Goal: Task Accomplishment & Management: Use online tool/utility

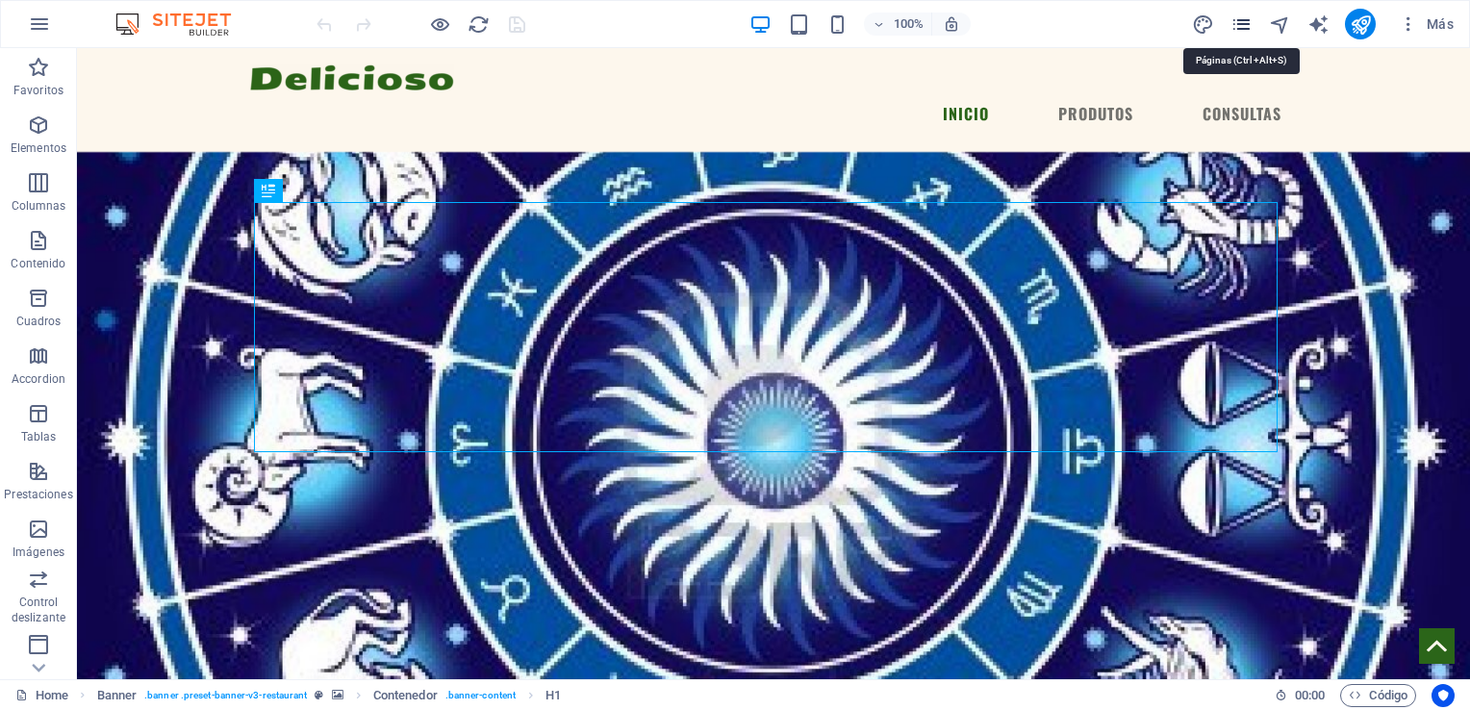
click at [1237, 18] on icon "pages" at bounding box center [1241, 24] width 22 height 22
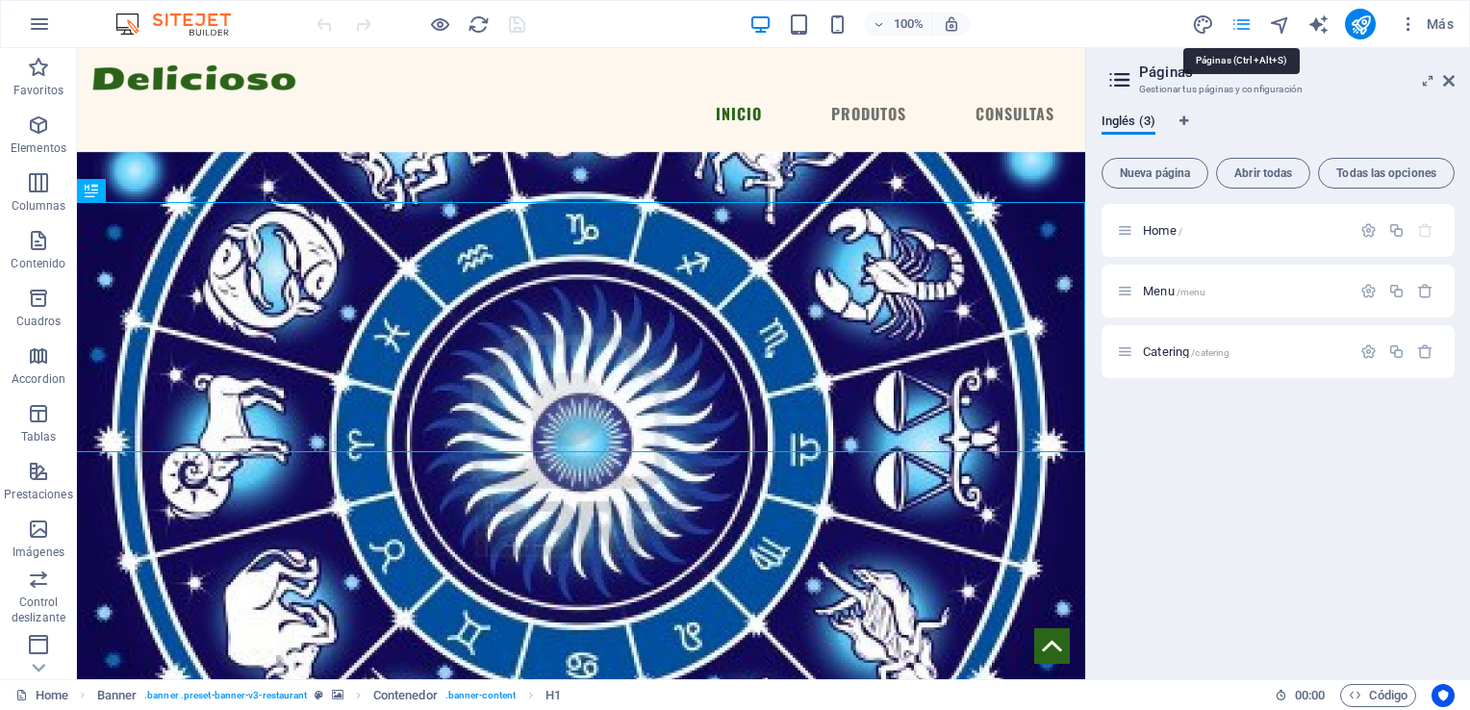
click at [1237, 18] on icon "pages" at bounding box center [1241, 24] width 22 height 22
click at [1166, 346] on span "Catering /catering" at bounding box center [1186, 351] width 87 height 14
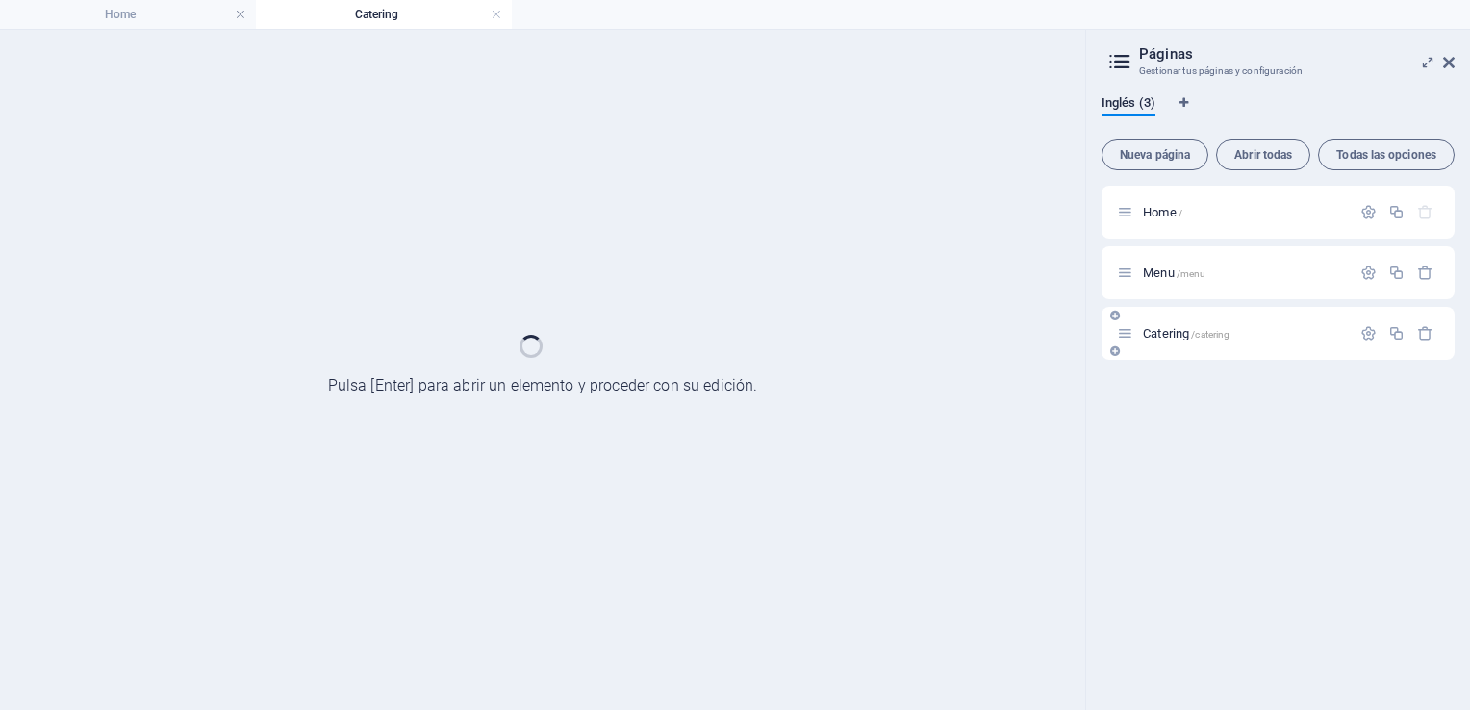
click at [1166, 346] on div "Catering /catering" at bounding box center [1277, 333] width 353 height 53
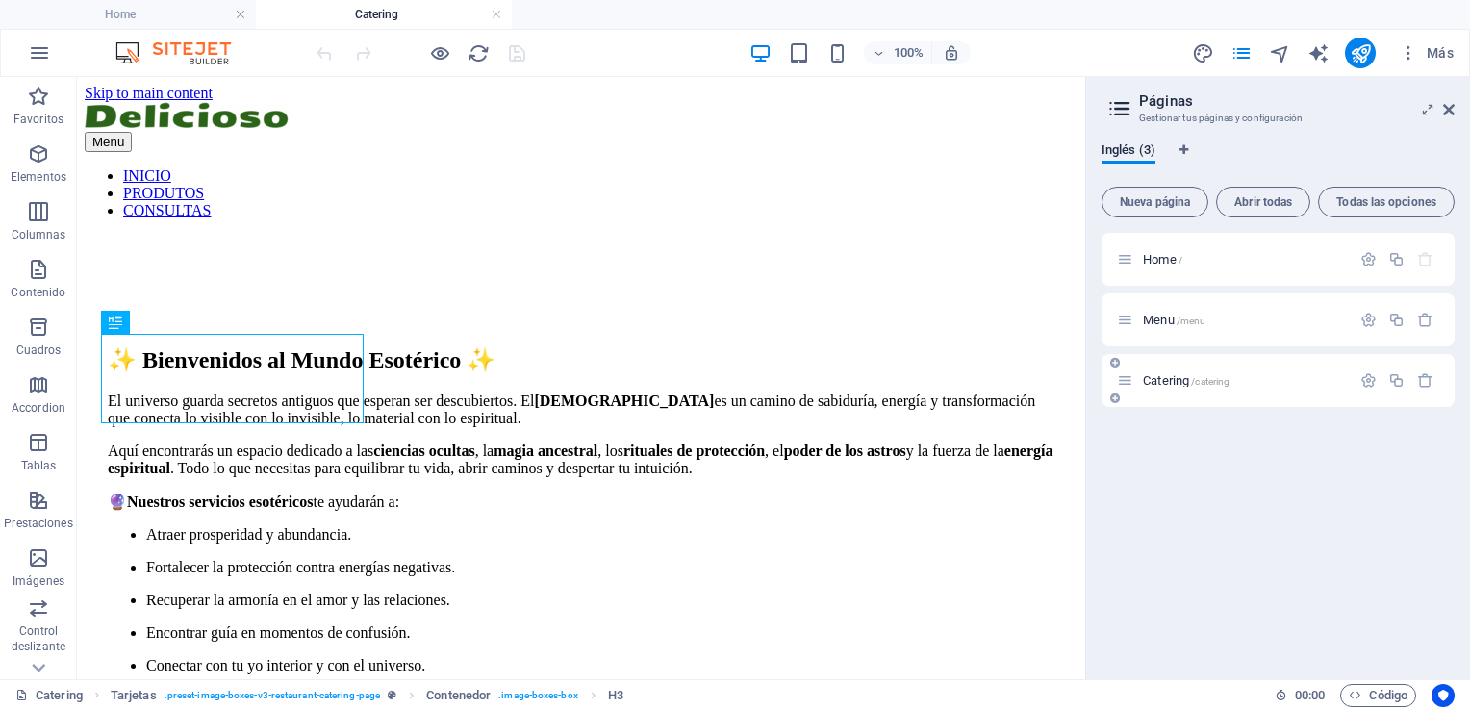
scroll to position [1624, 0]
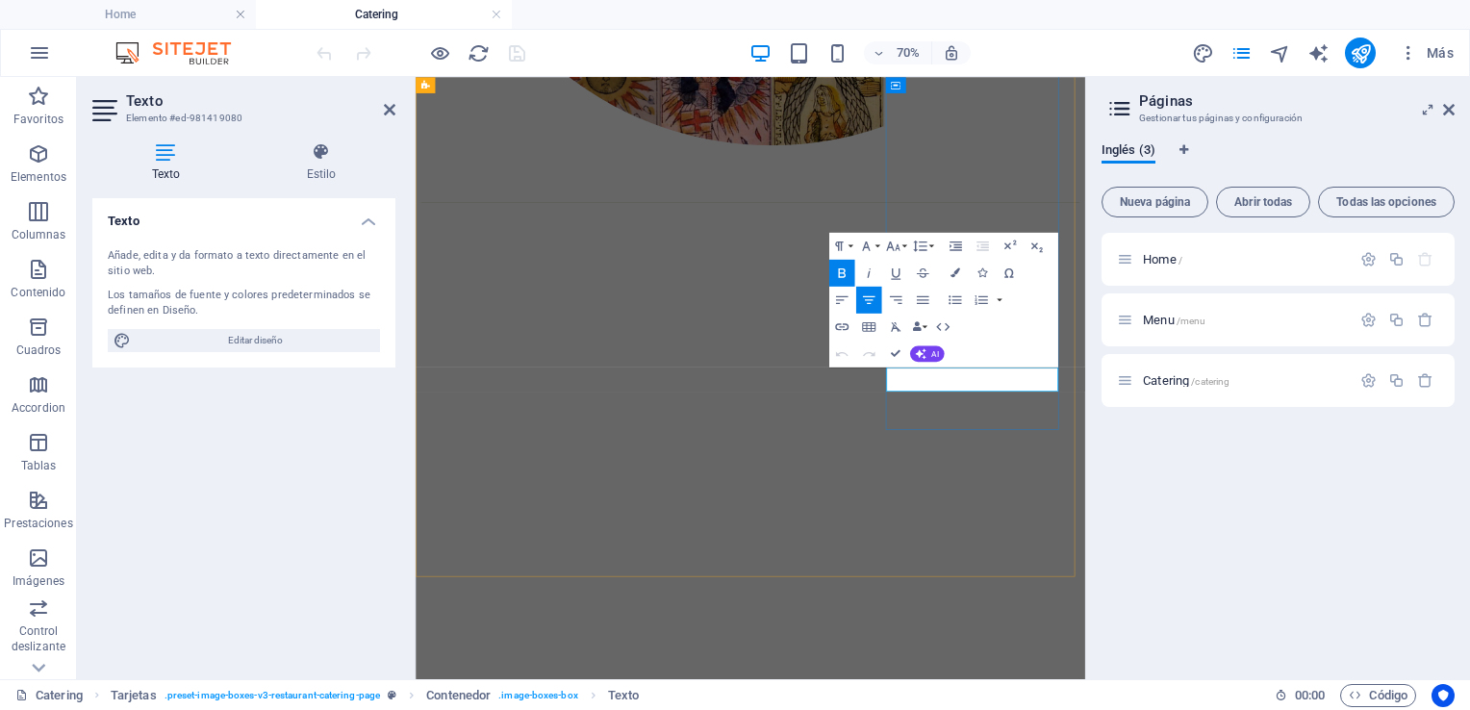
click at [38, 164] on icon "button" at bounding box center [38, 153] width 23 height 23
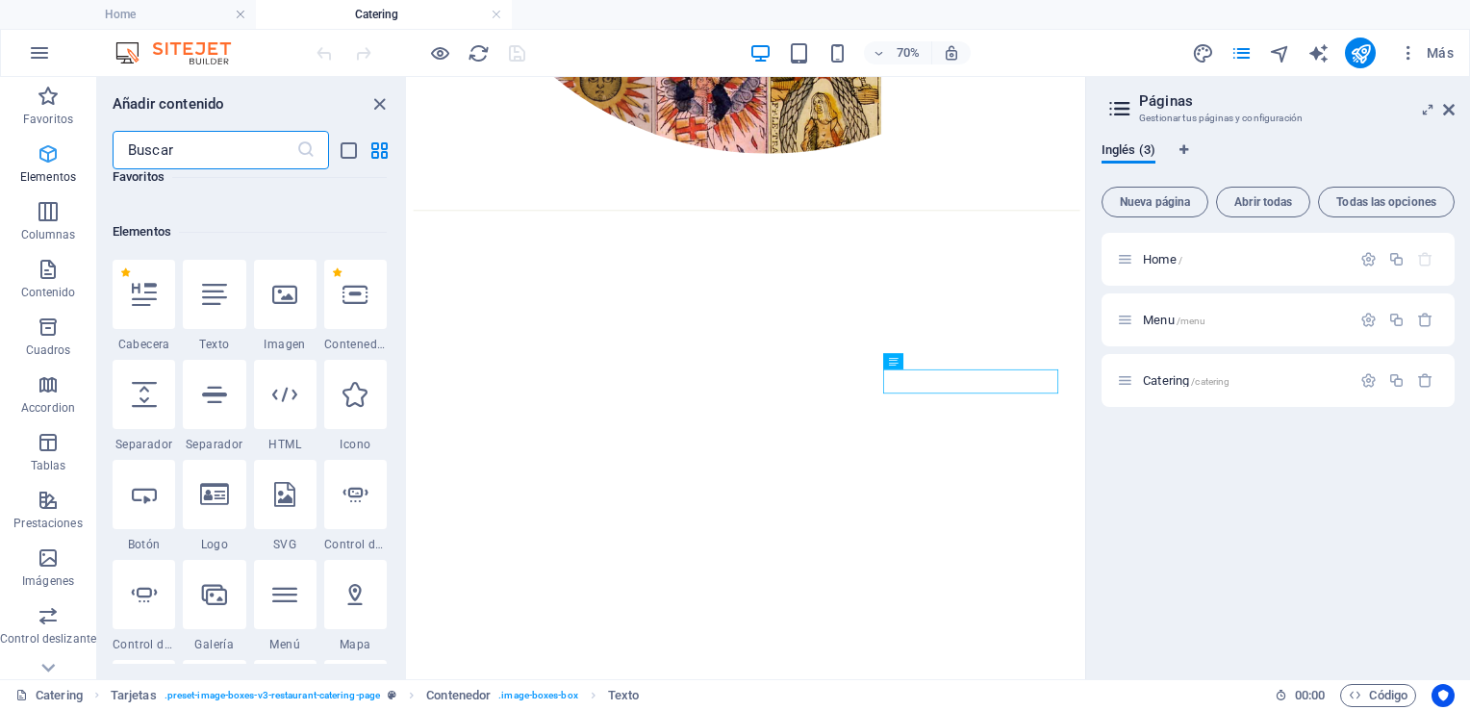
scroll to position [362, 0]
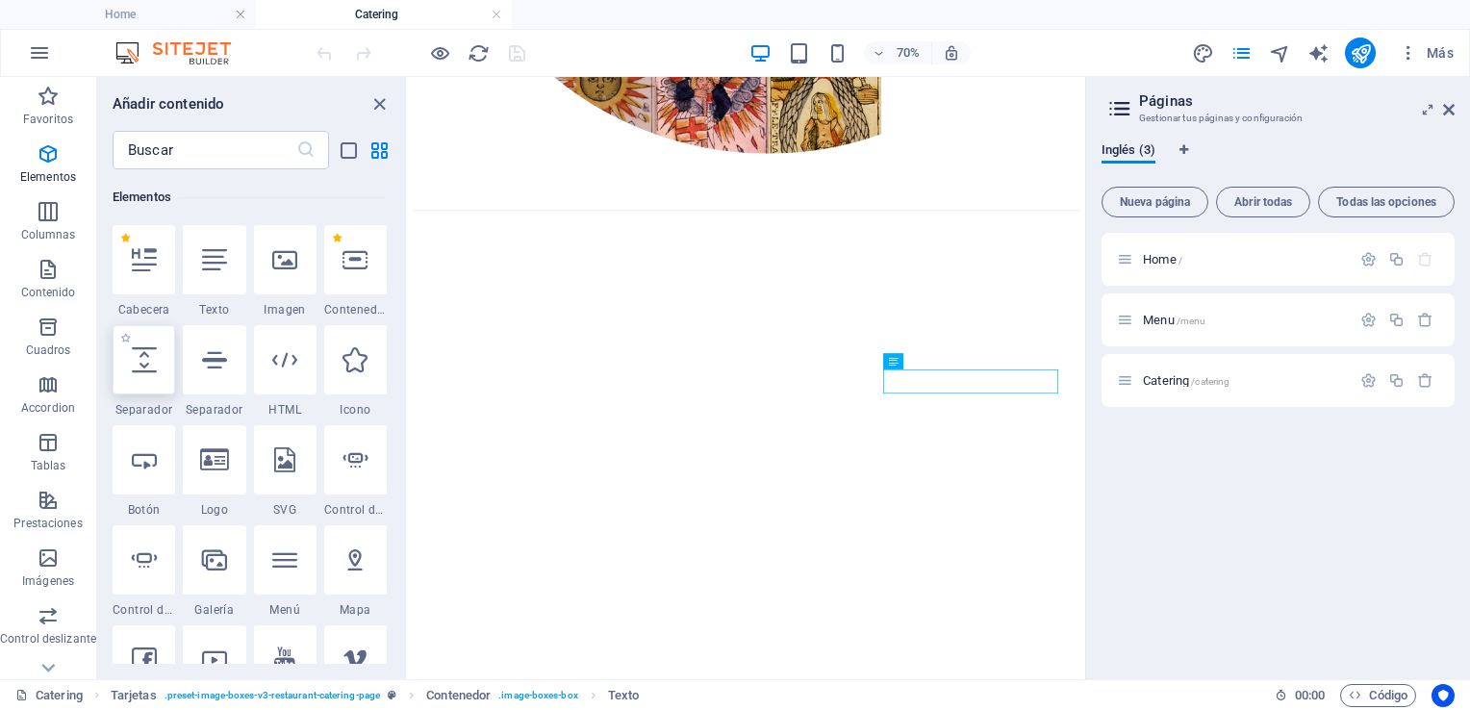
click at [139, 359] on icon at bounding box center [144, 359] width 25 height 25
click at [408, 359] on div "H3 Tarjetas Contenedor Imagen Contenedor Separador H3 Separador Texto Separador…" at bounding box center [746, 378] width 677 height 602
select select "px"
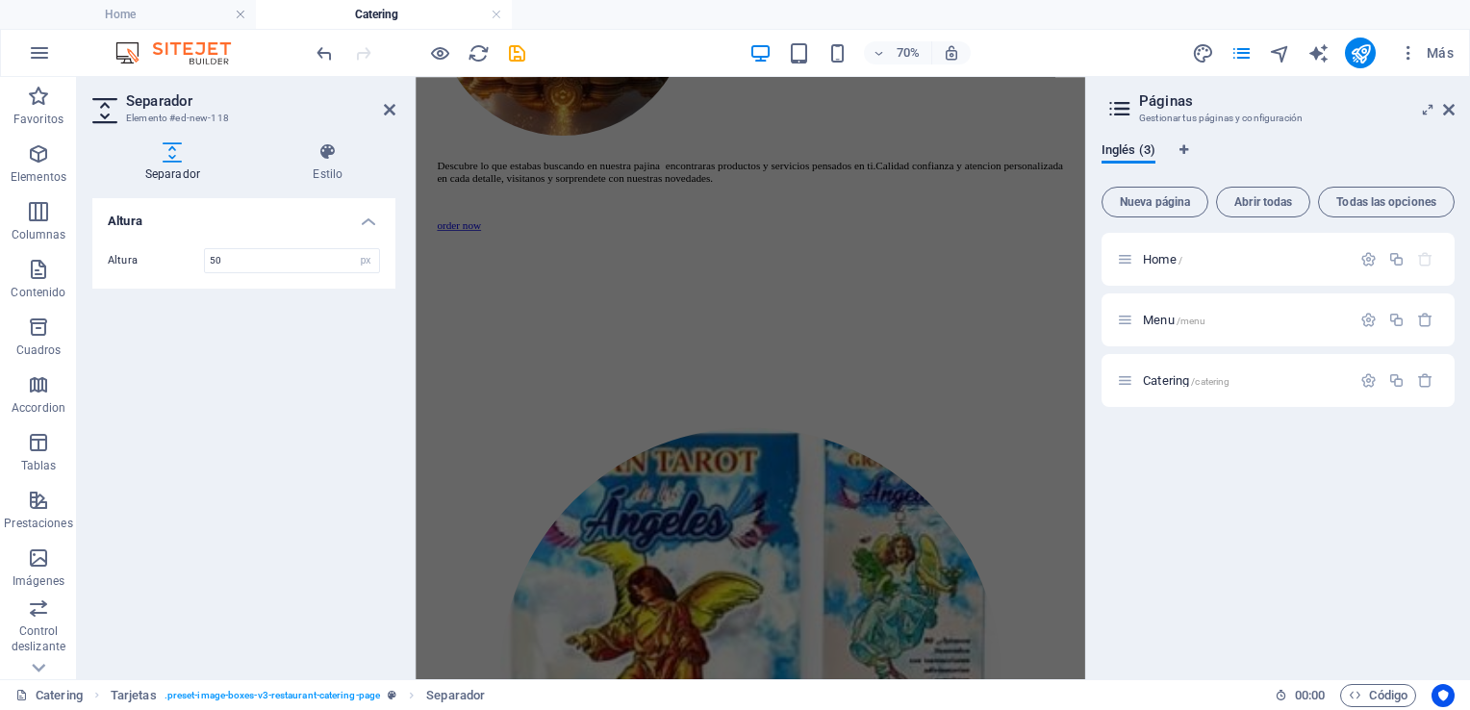
scroll to position [2724, 0]
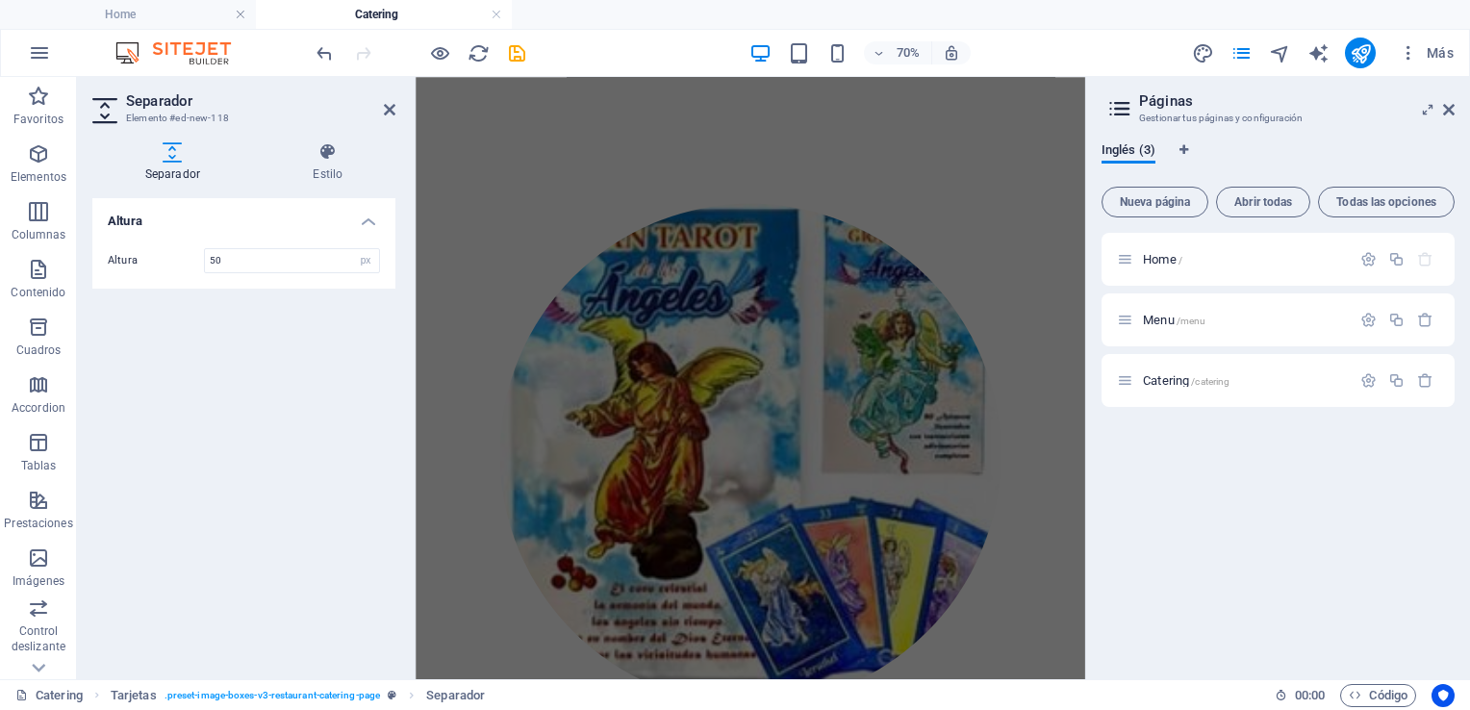
drag, startPoint x: 1368, startPoint y: 283, endPoint x: 1507, endPoint y: 449, distance: 217.1
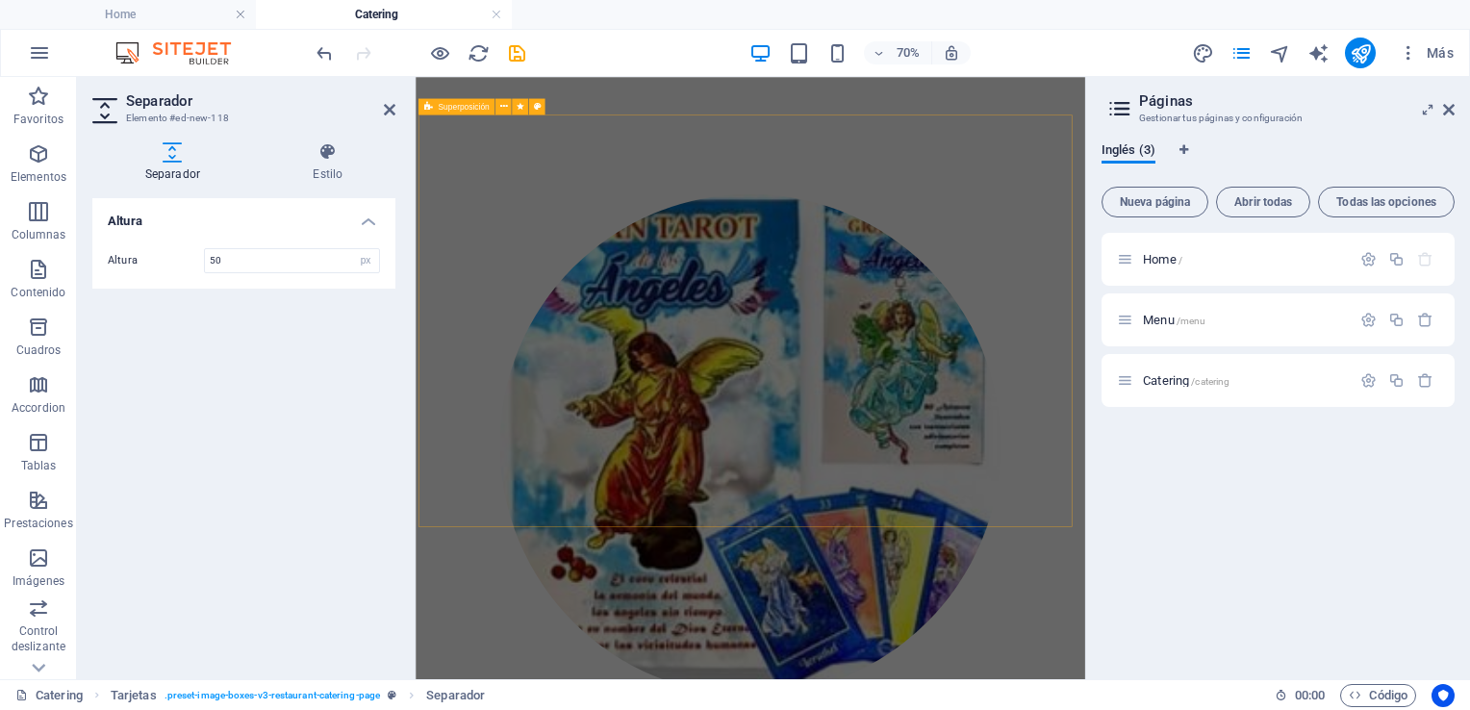
drag, startPoint x: 1507, startPoint y: 449, endPoint x: 1352, endPoint y: 501, distance: 164.3
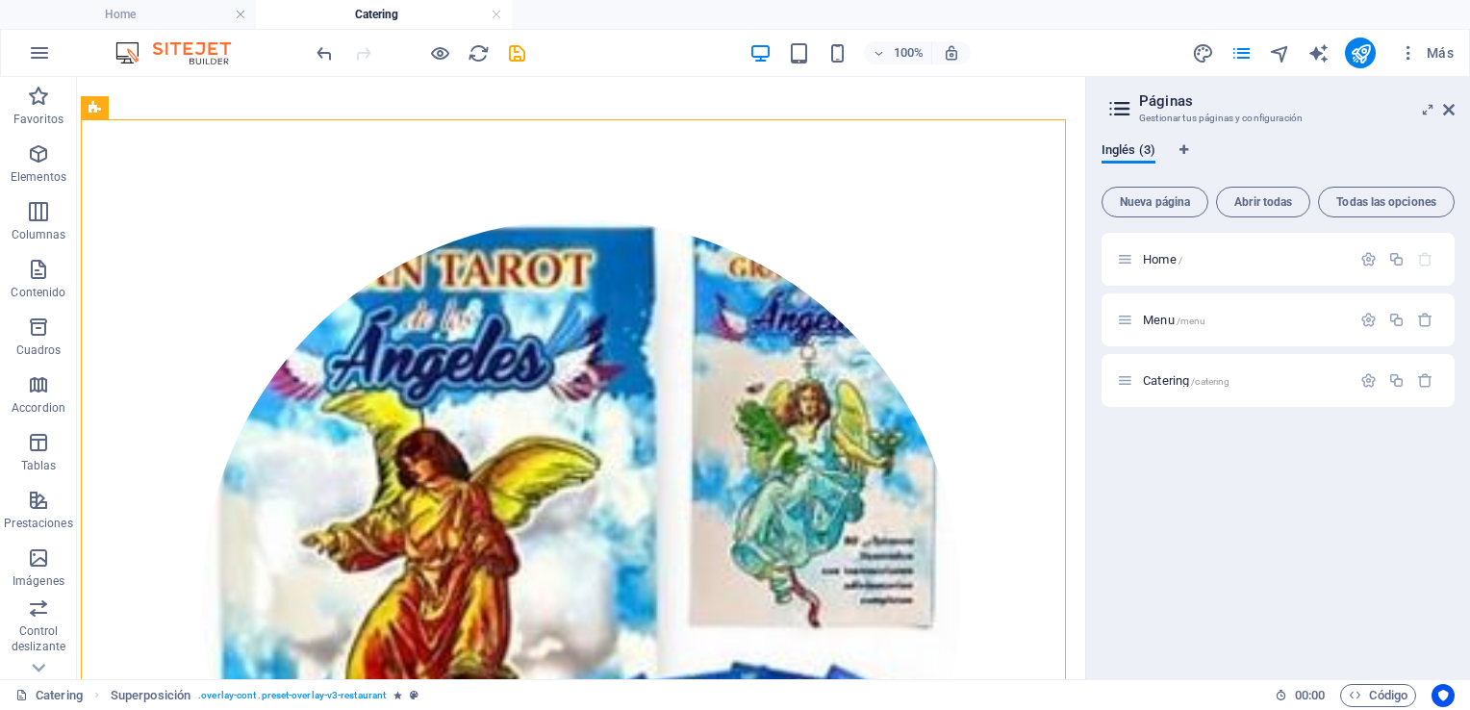
drag, startPoint x: 1013, startPoint y: 501, endPoint x: 1076, endPoint y: 338, distance: 175.4
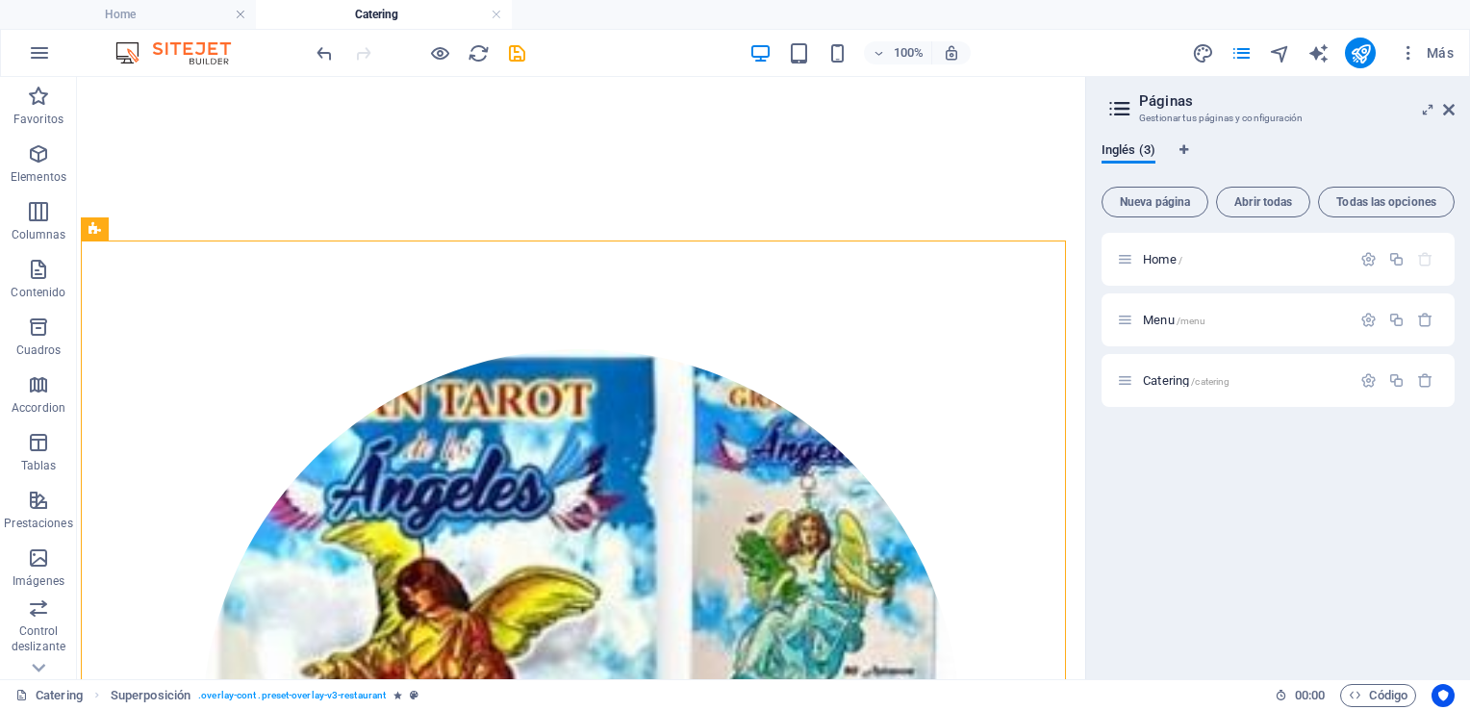
scroll to position [2986, 0]
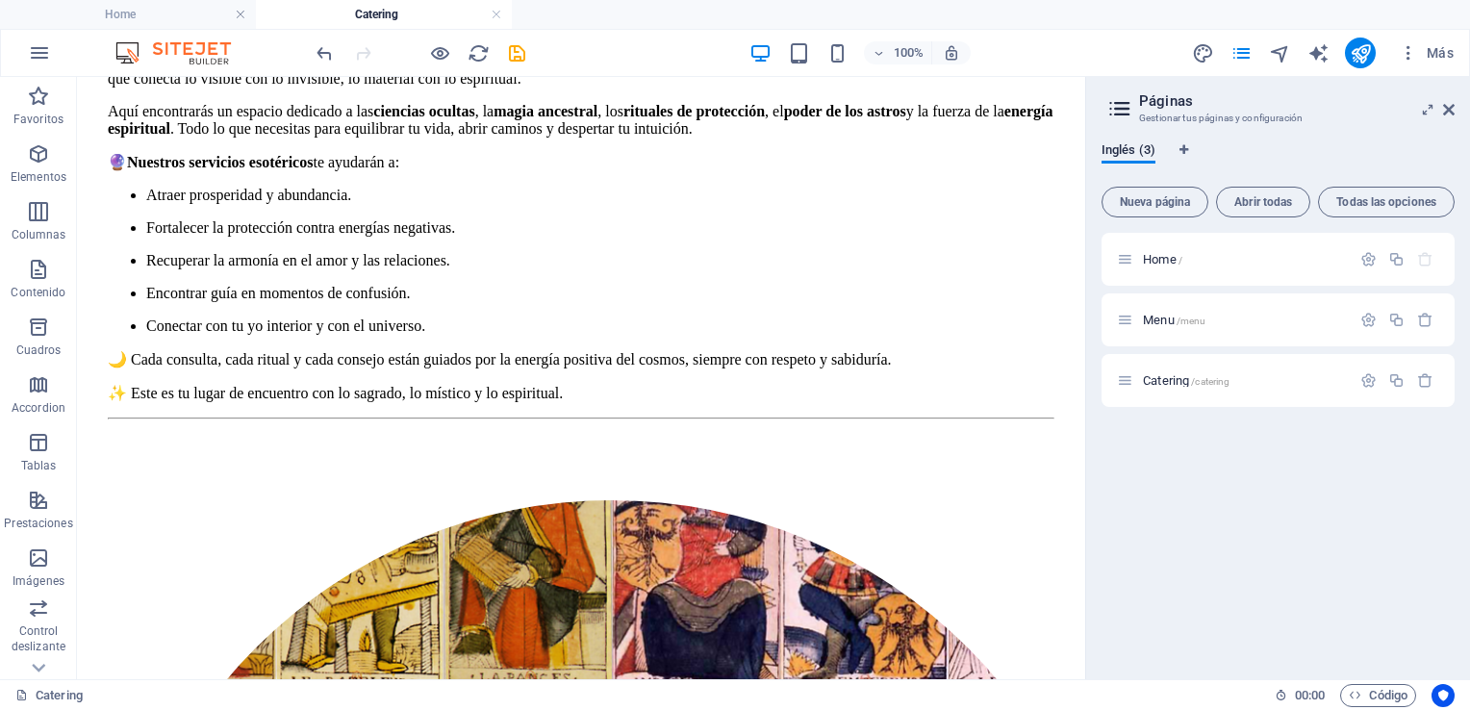
drag, startPoint x: 1078, startPoint y: 333, endPoint x: 1191, endPoint y: 212, distance: 165.4
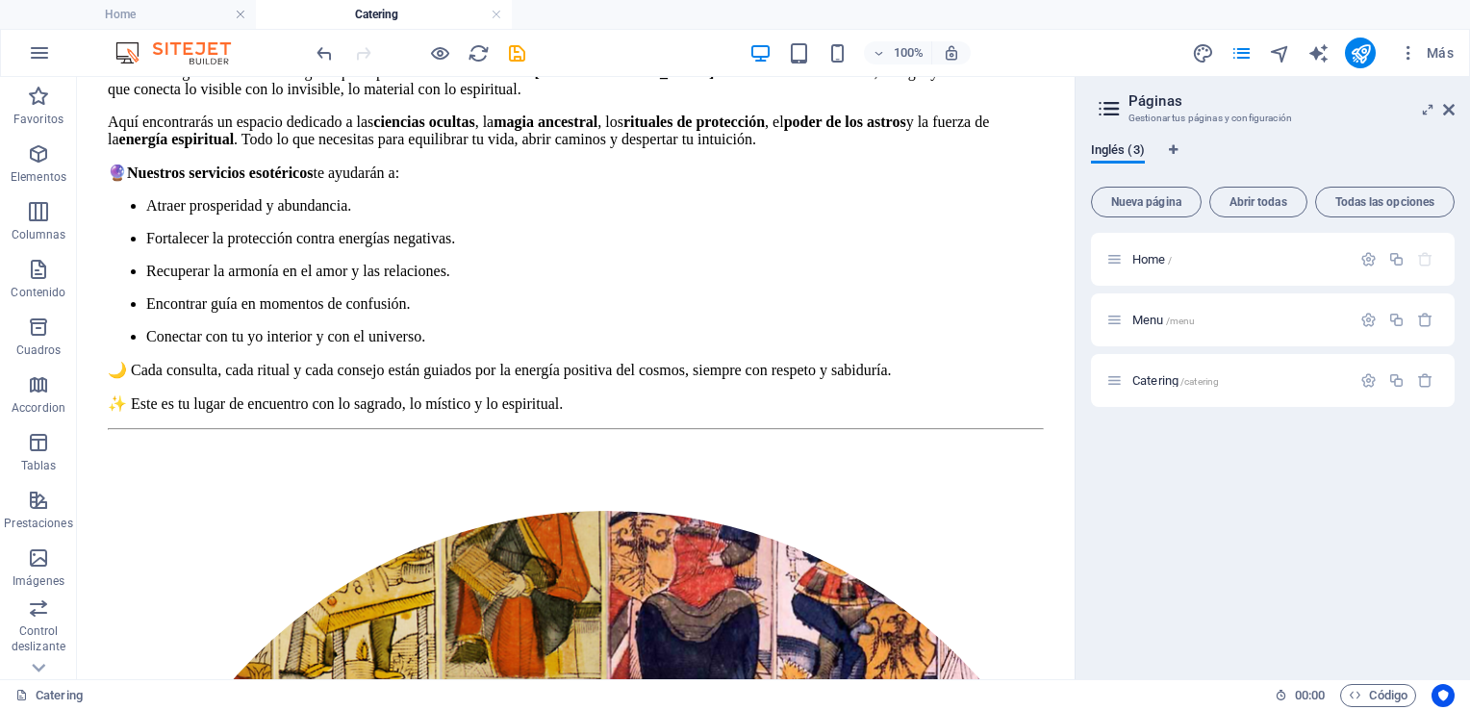
drag, startPoint x: 1086, startPoint y: 141, endPoint x: 1071, endPoint y: 178, distance: 39.7
click at [1071, 178] on div "Home Catering Favoritos Elementos Columnas Contenido Cuadros Accordion Tablas P…" at bounding box center [735, 378] width 1470 height 602
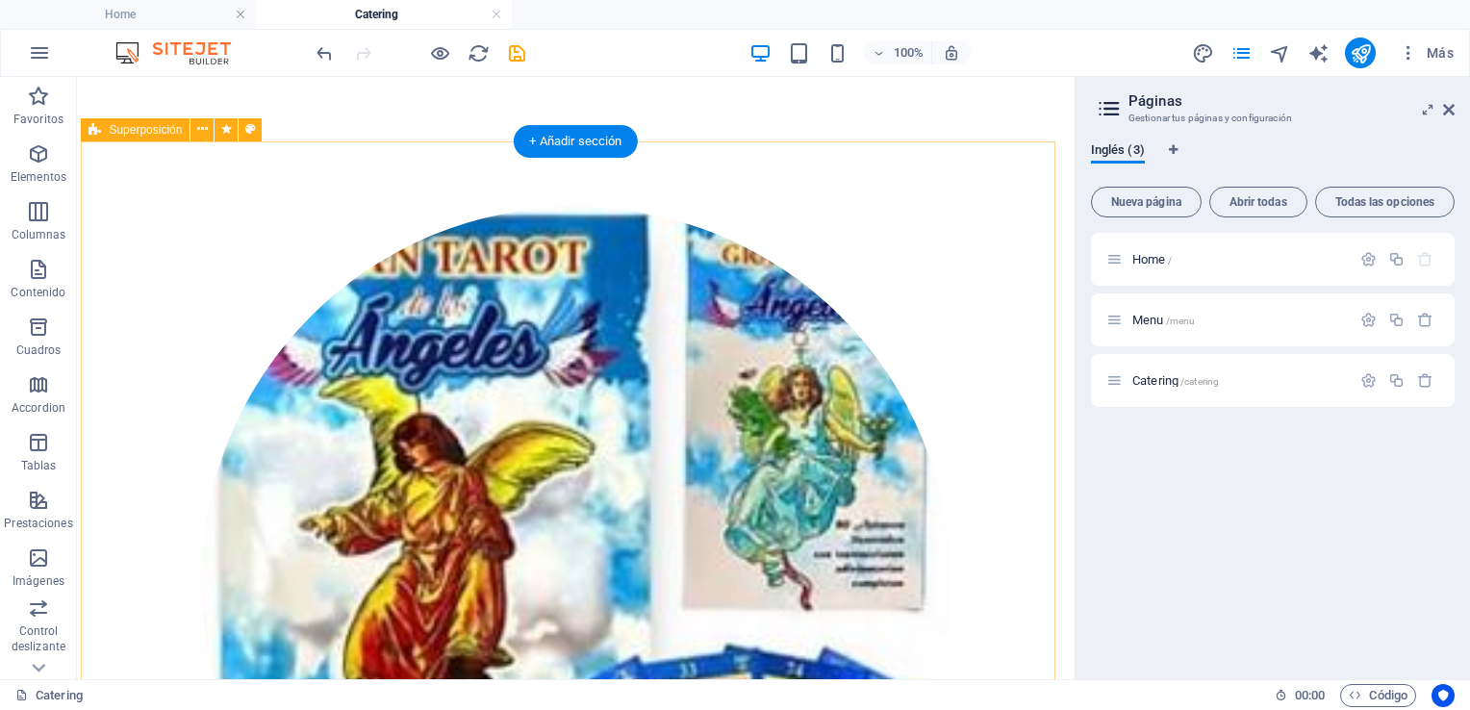
scroll to position [3078, 0]
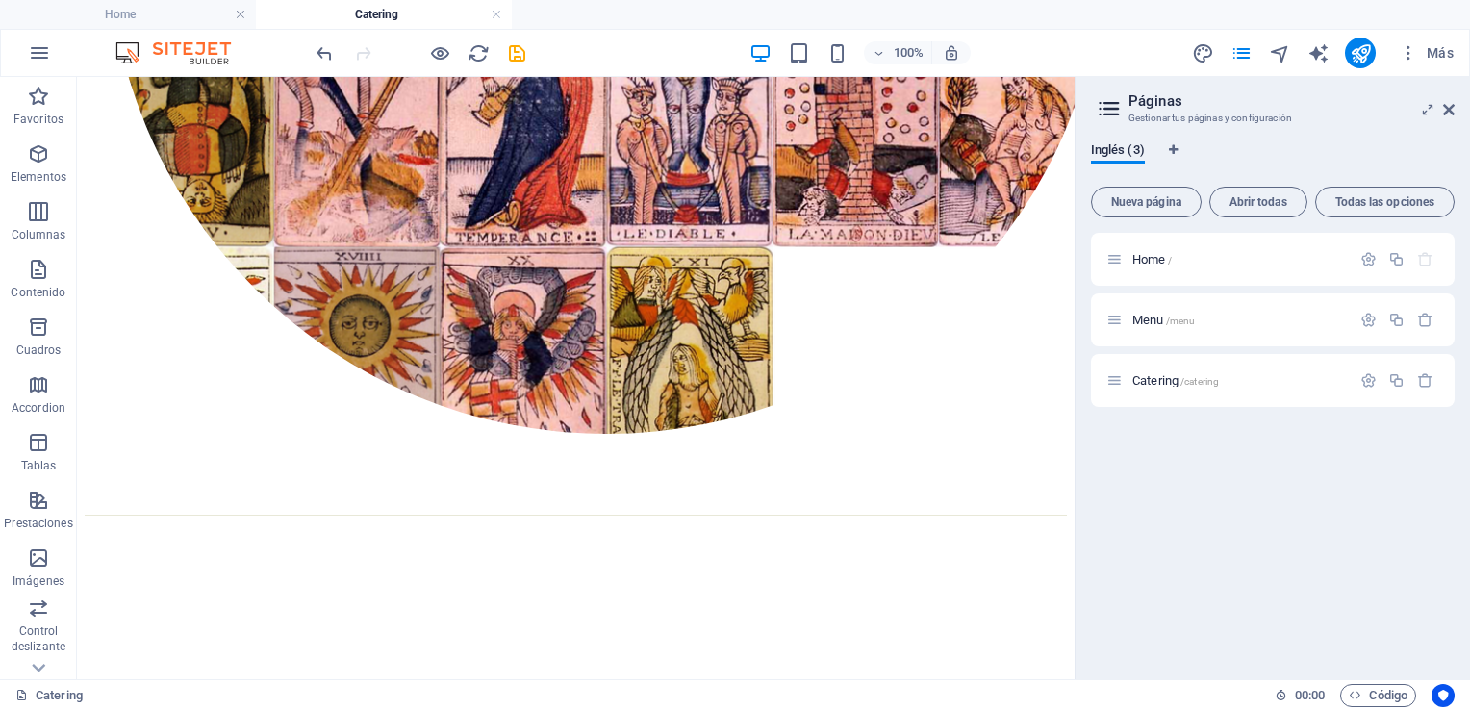
drag, startPoint x: 1073, startPoint y: 356, endPoint x: 1208, endPoint y: 303, distance: 145.6
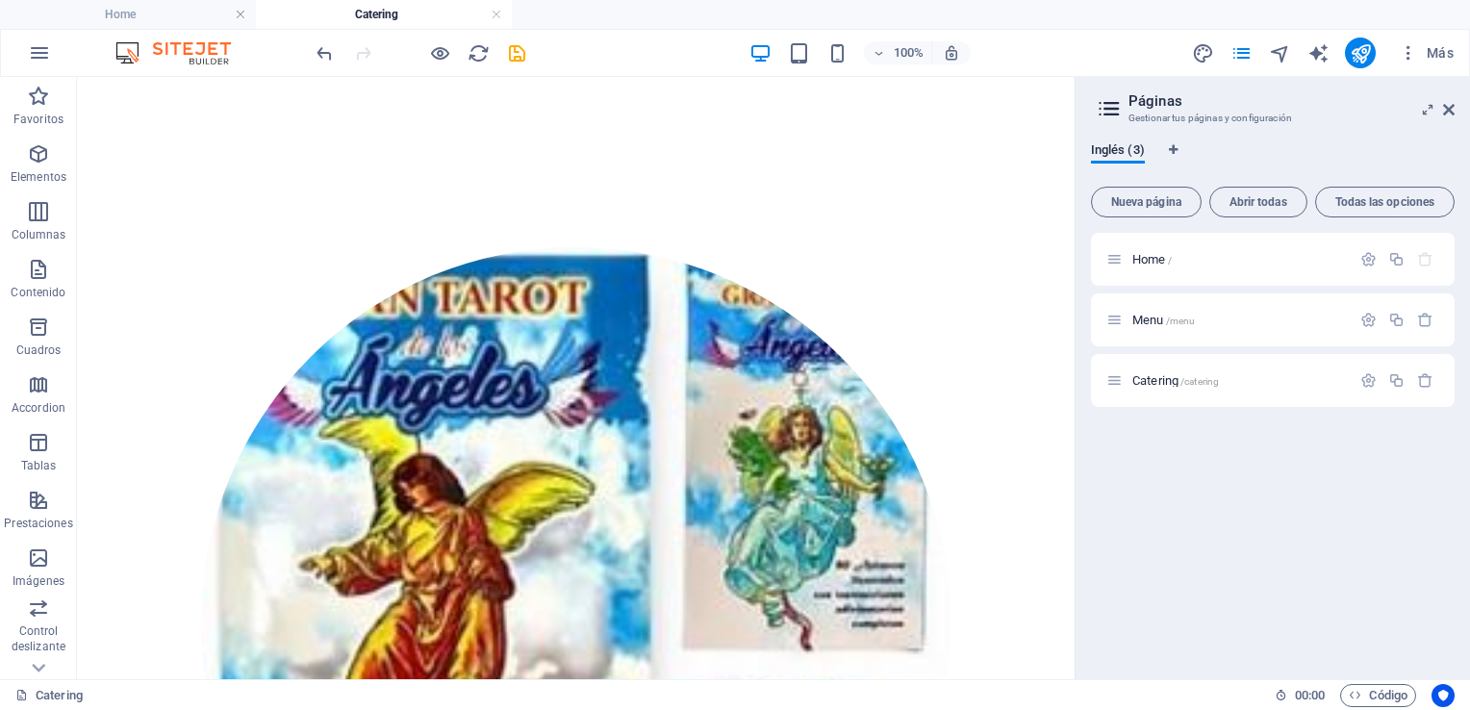
scroll to position [2998, 0]
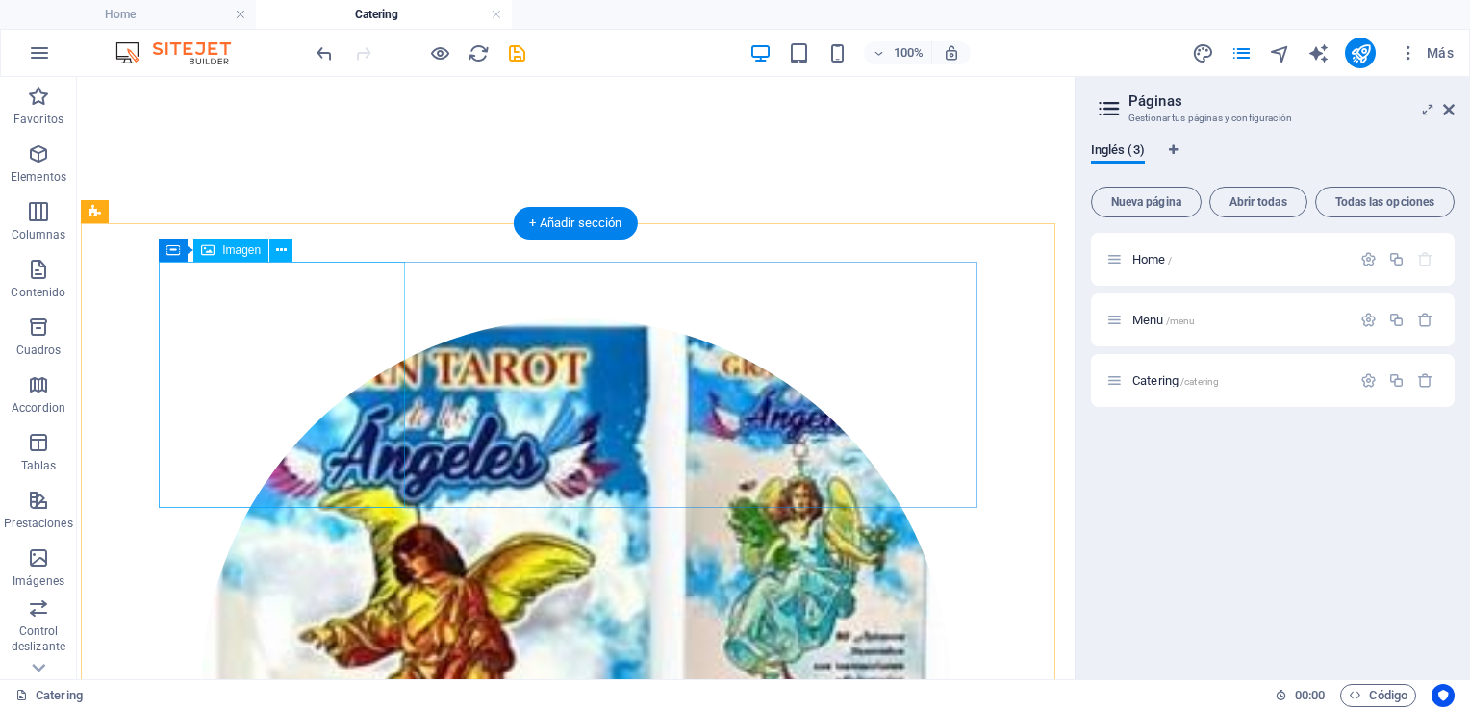
select select "%"
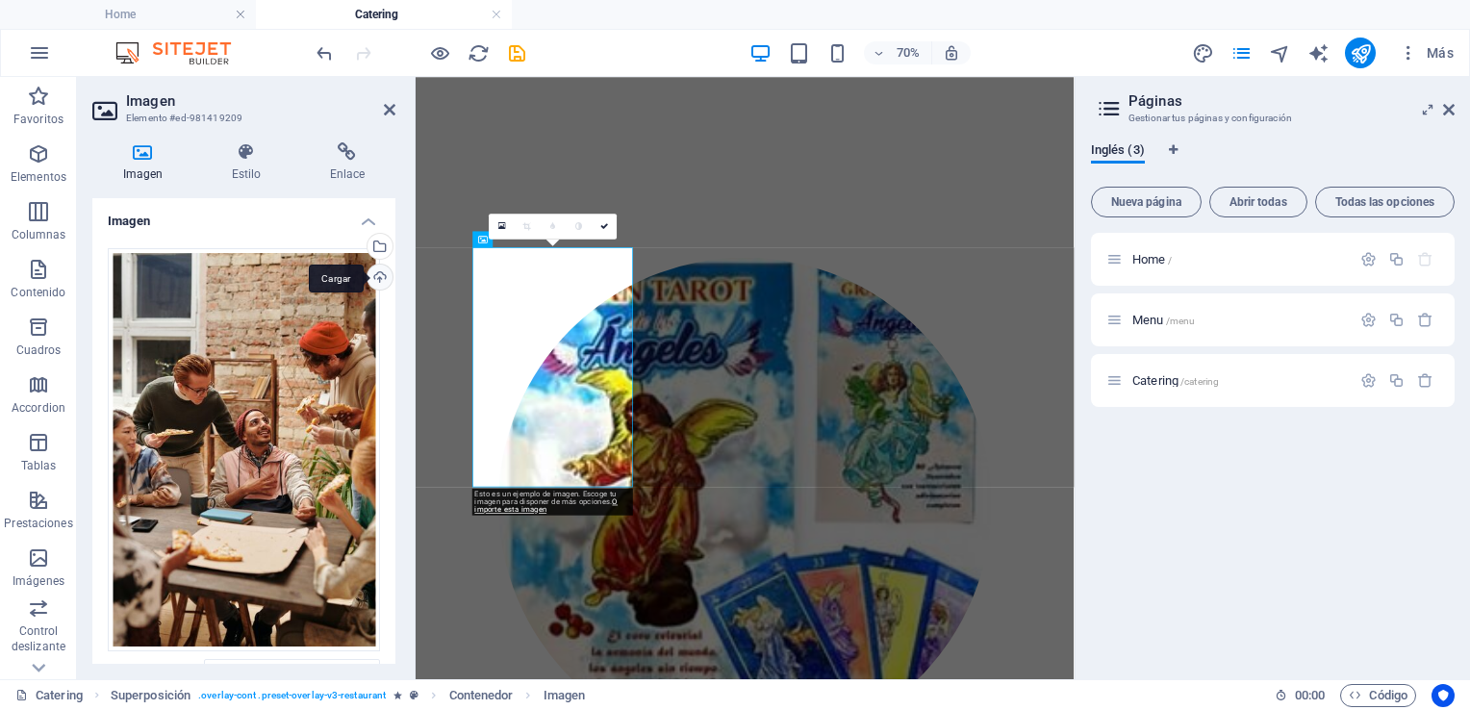
click at [364, 280] on div "Cargar" at bounding box center [378, 279] width 29 height 29
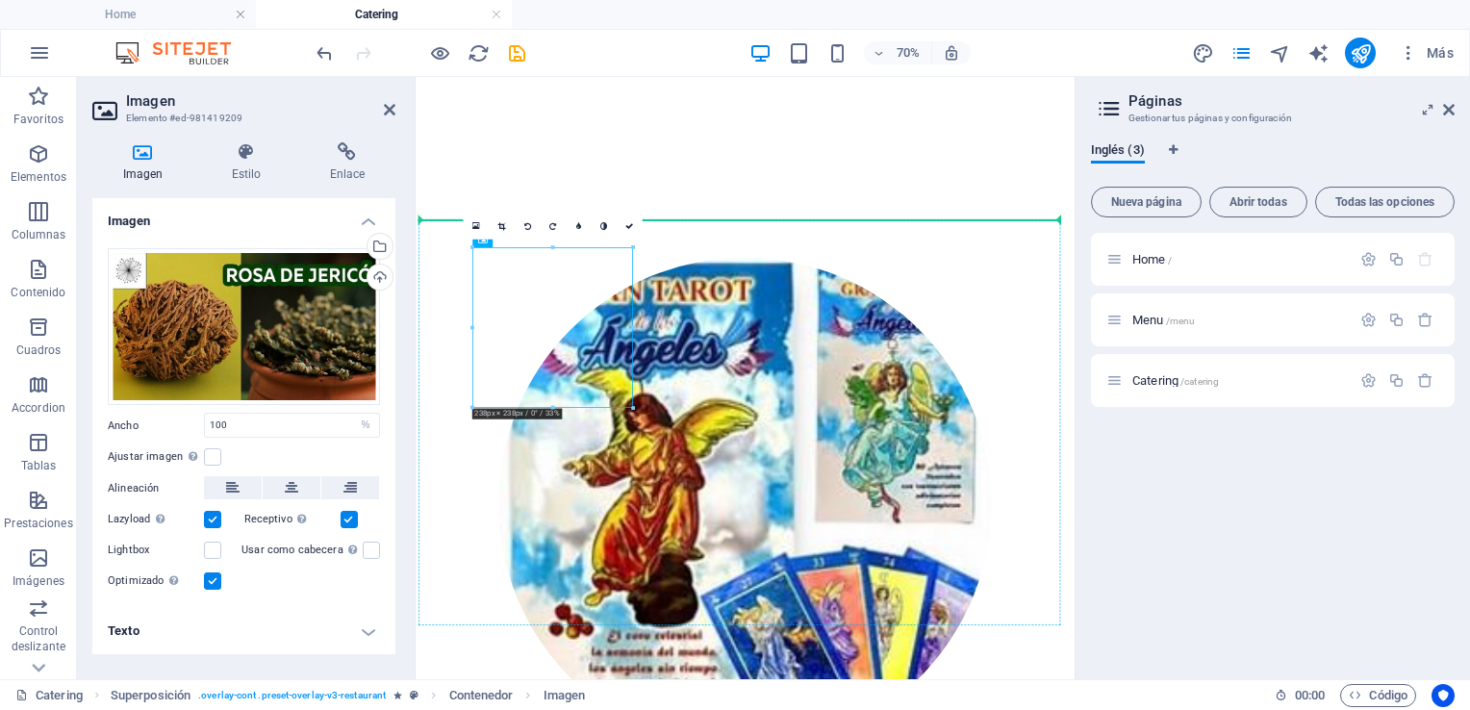
drag, startPoint x: 719, startPoint y: 542, endPoint x: 732, endPoint y: 531, distance: 17.1
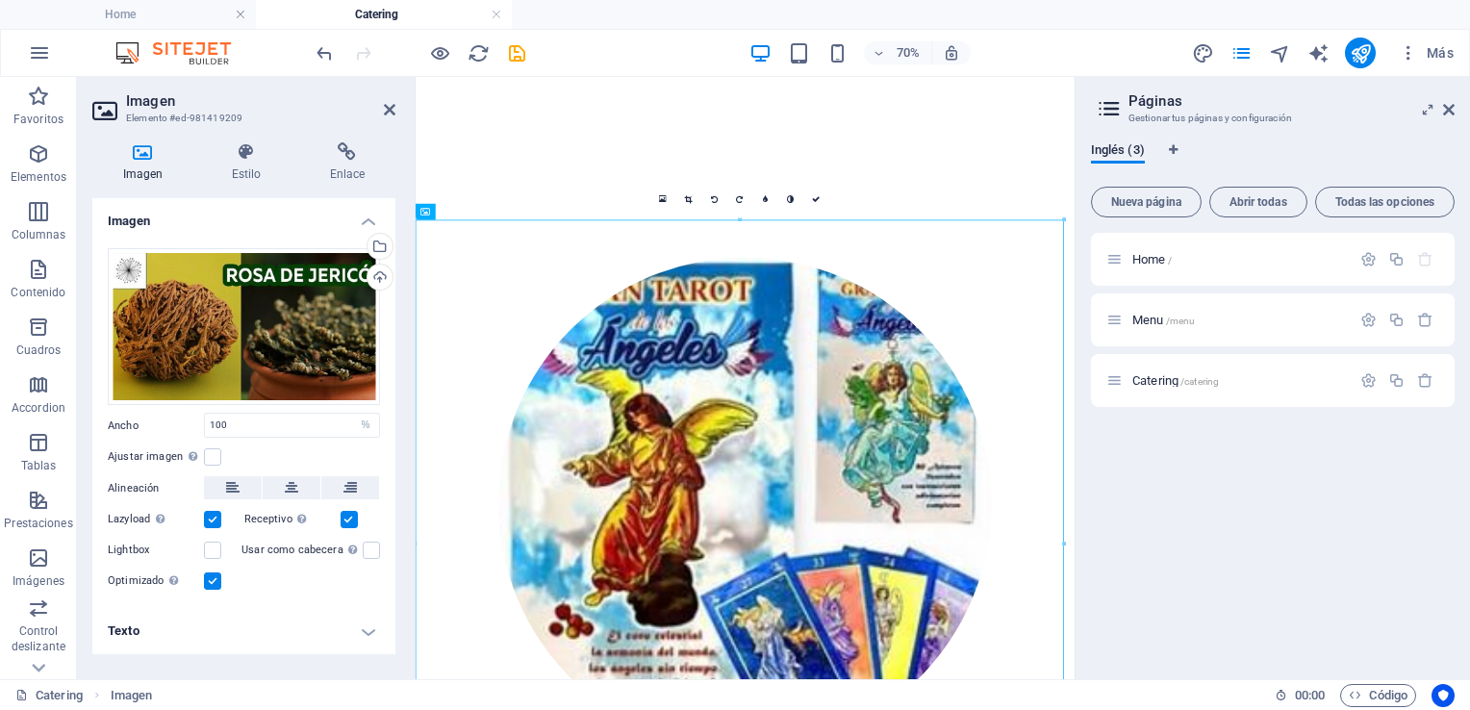
click at [403, 310] on div "Imagen Estilo Enlace Imagen Arrastra archivos aquí, haz clic para escoger archi…" at bounding box center [244, 403] width 334 height 552
click at [377, 277] on div "Cargar" at bounding box center [378, 279] width 29 height 29
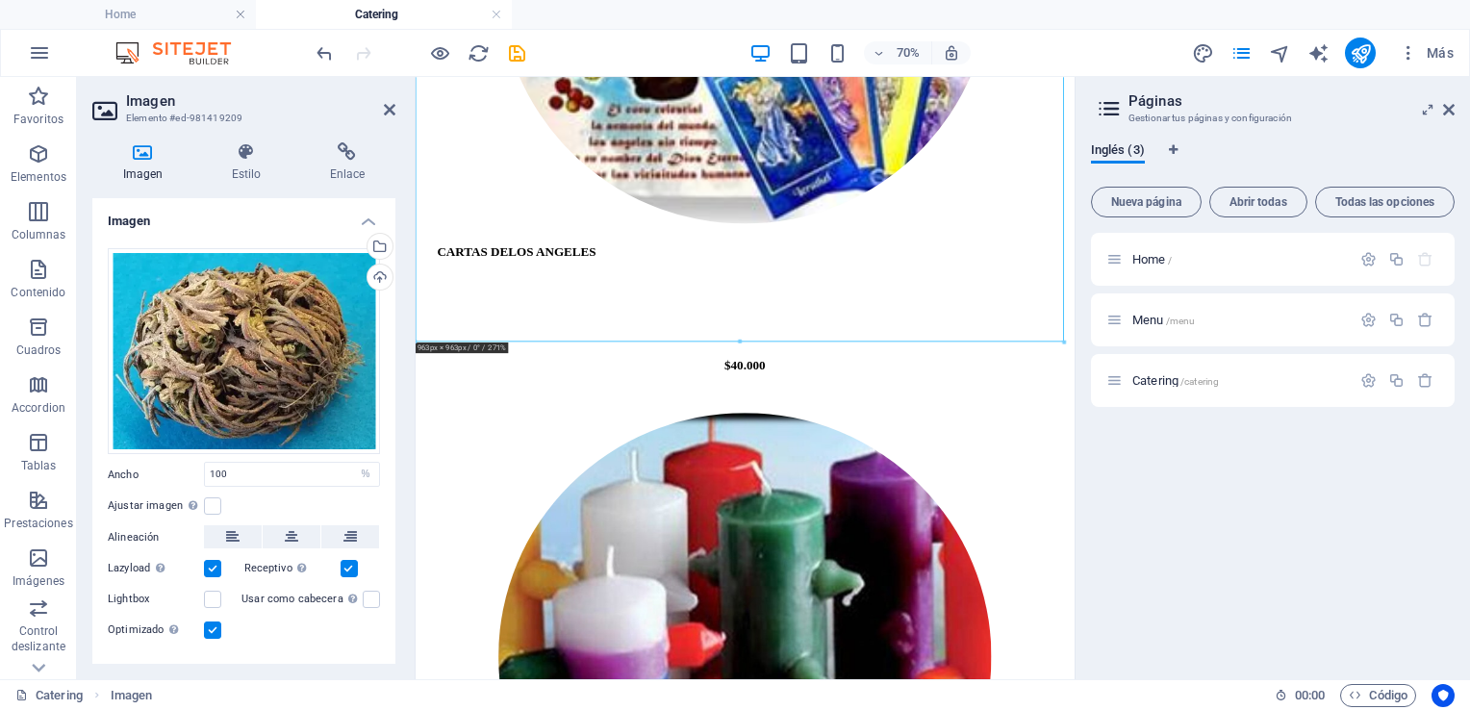
scroll to position [3773, 0]
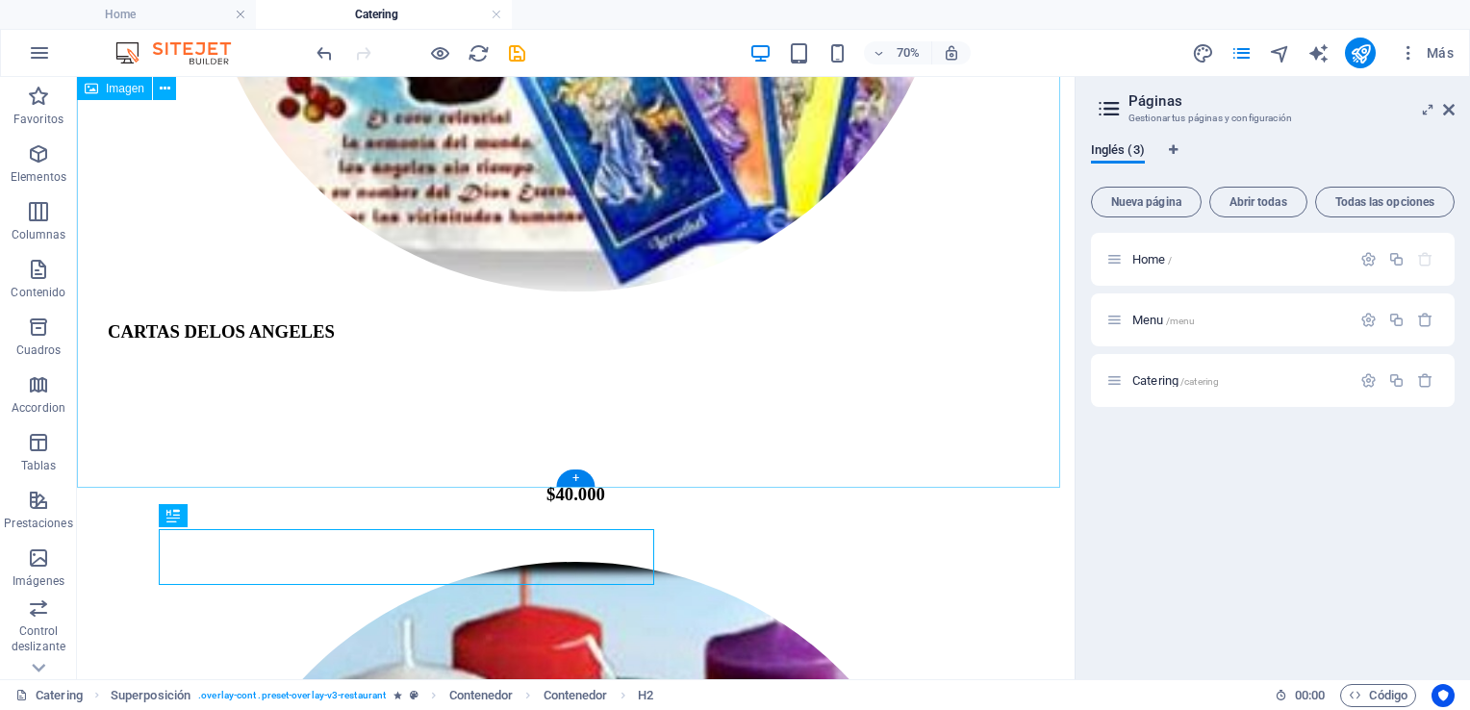
scroll to position [3715, 0]
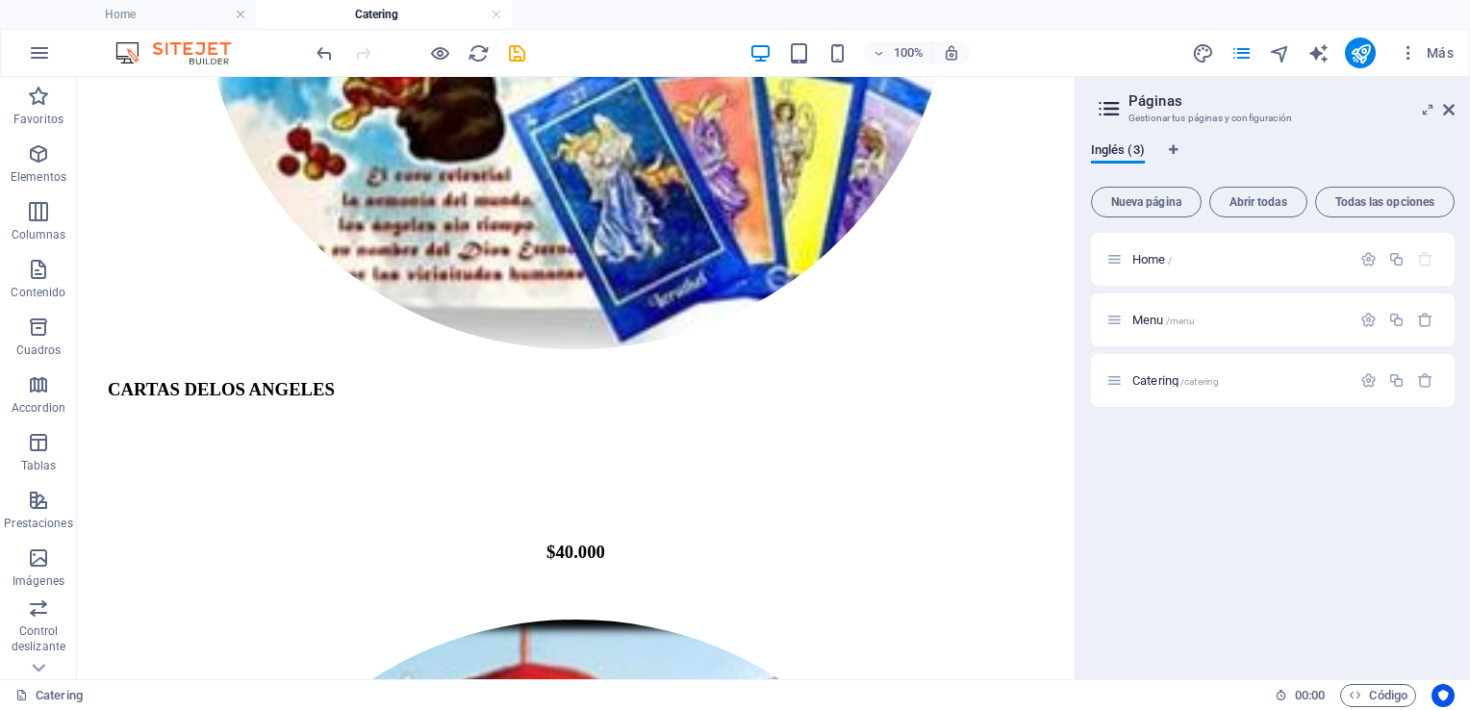
click at [1449, 574] on div "Home / Menu /menu Catering /catering" at bounding box center [1273, 448] width 364 height 431
click at [519, 53] on icon "save" at bounding box center [517, 53] width 22 height 22
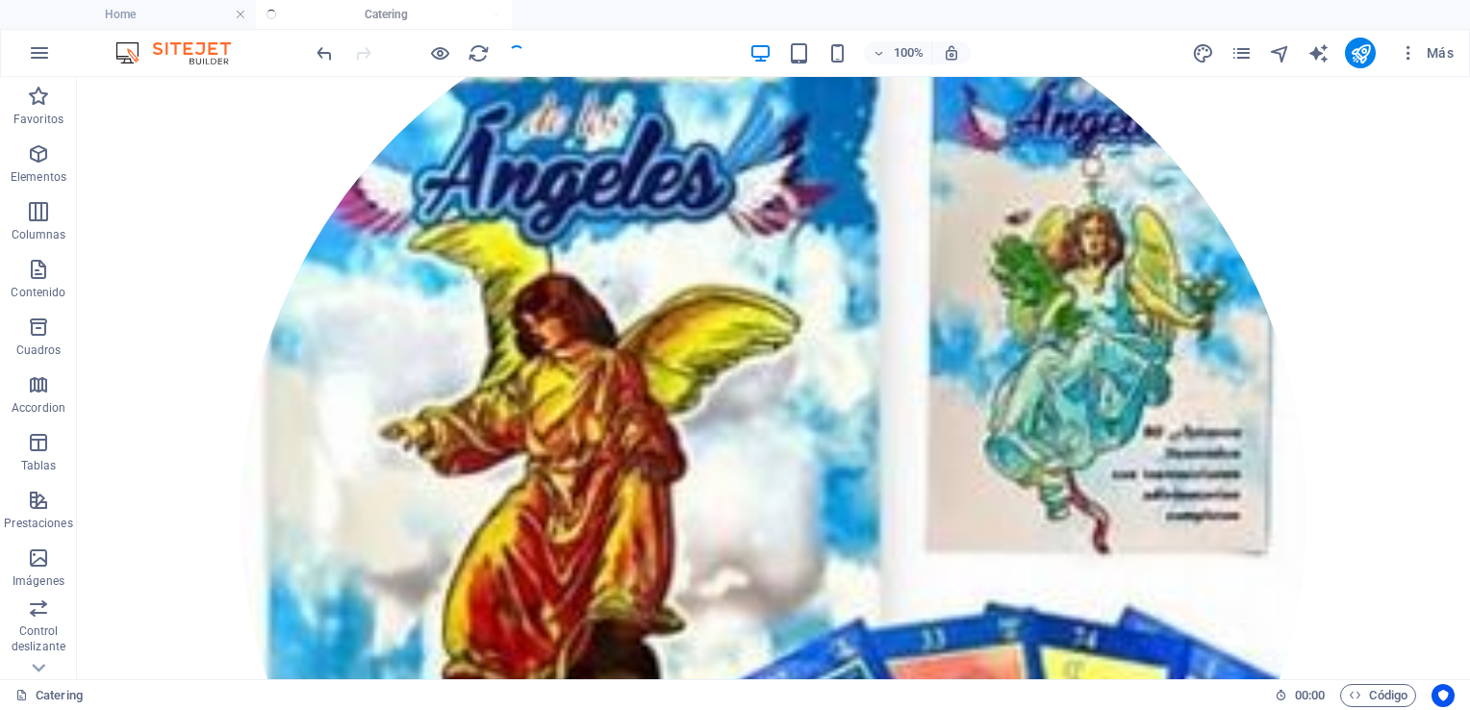
checkbox input "false"
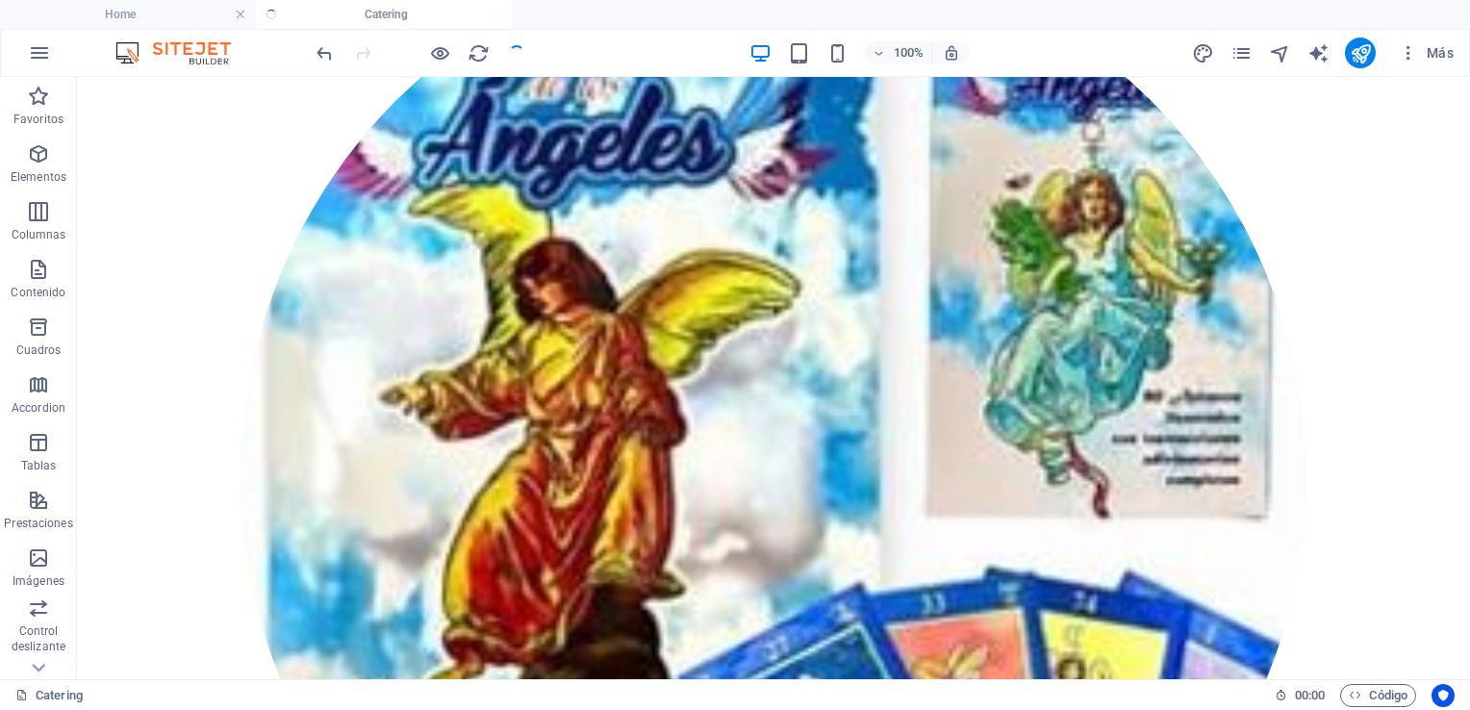
click at [519, 53] on div at bounding box center [420, 53] width 215 height 31
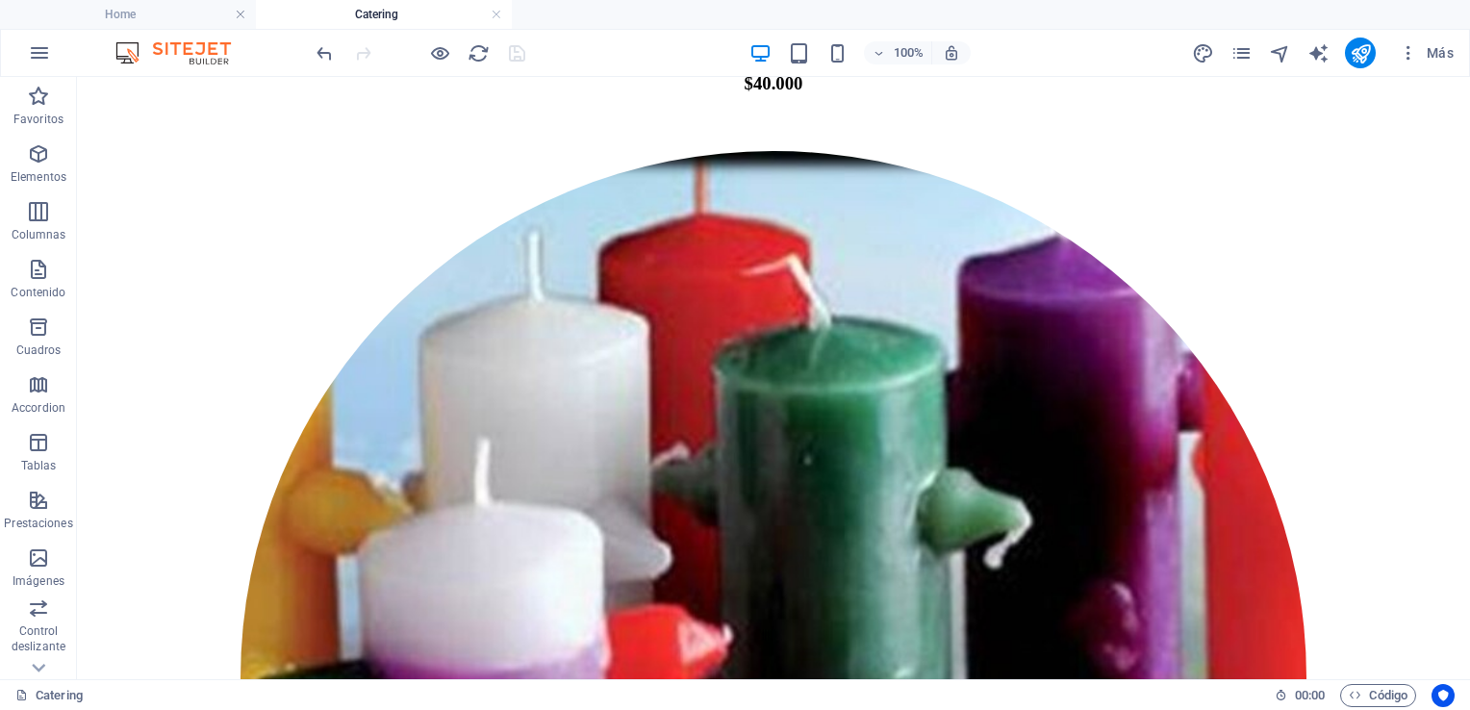
scroll to position [0, 0]
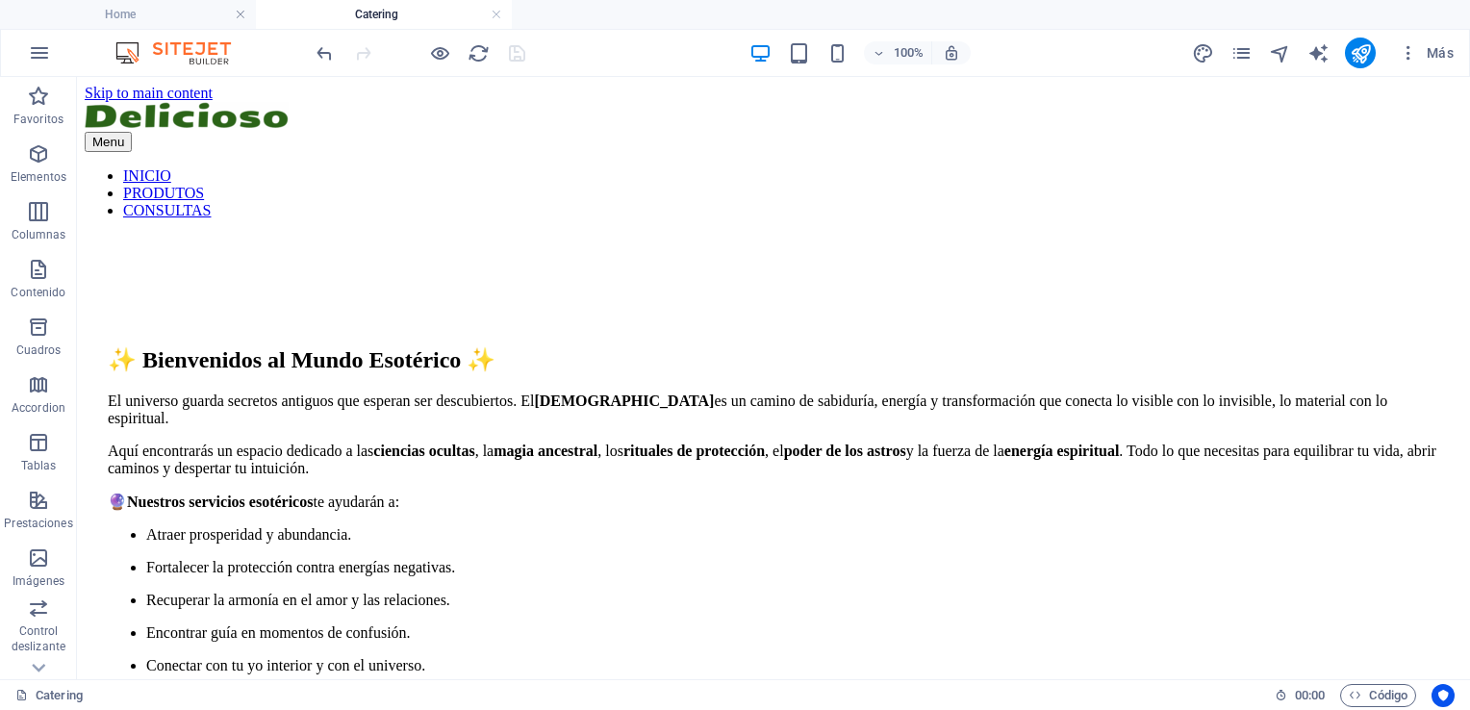
drag, startPoint x: 1461, startPoint y: 388, endPoint x: 1546, endPoint y: 112, distance: 288.8
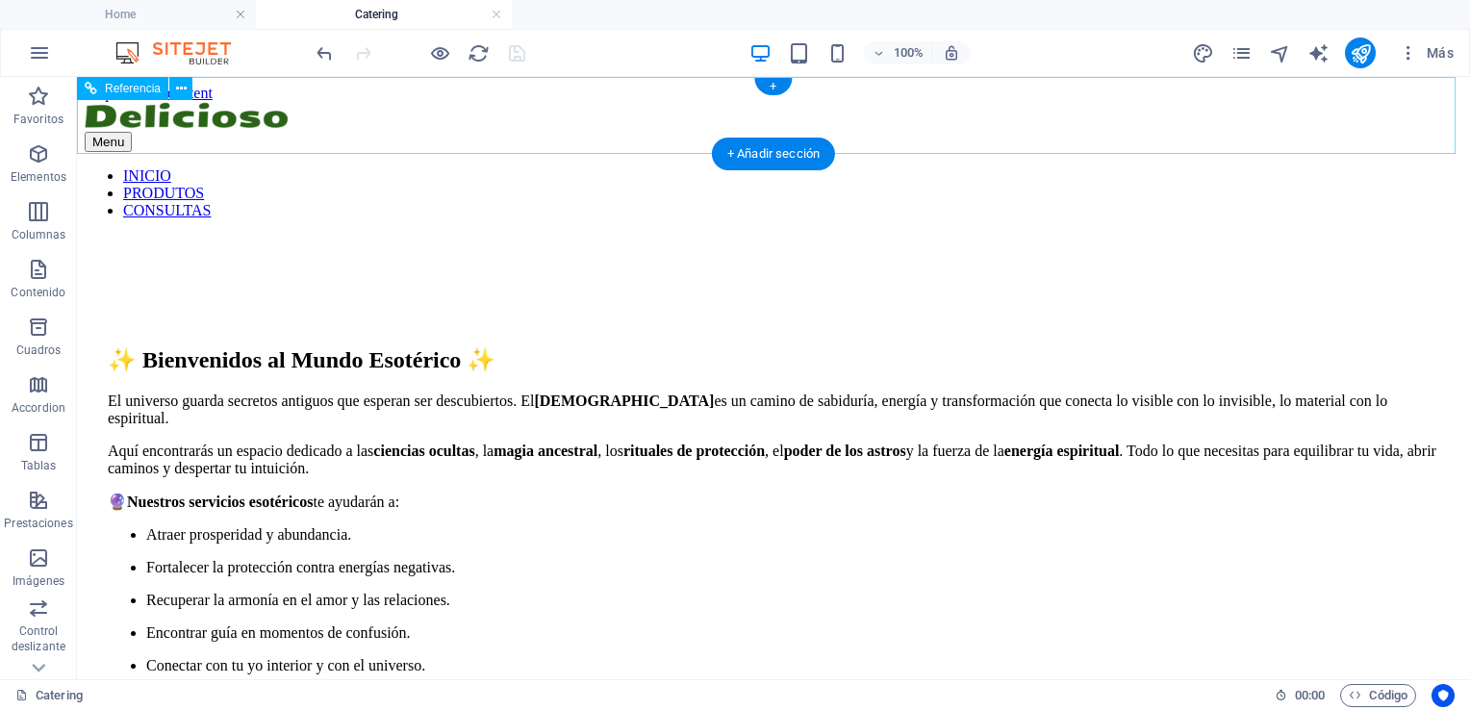
click at [1454, 127] on div "Menu INICIO PRODUTOS CONSULTAS" at bounding box center [774, 160] width 1378 height 117
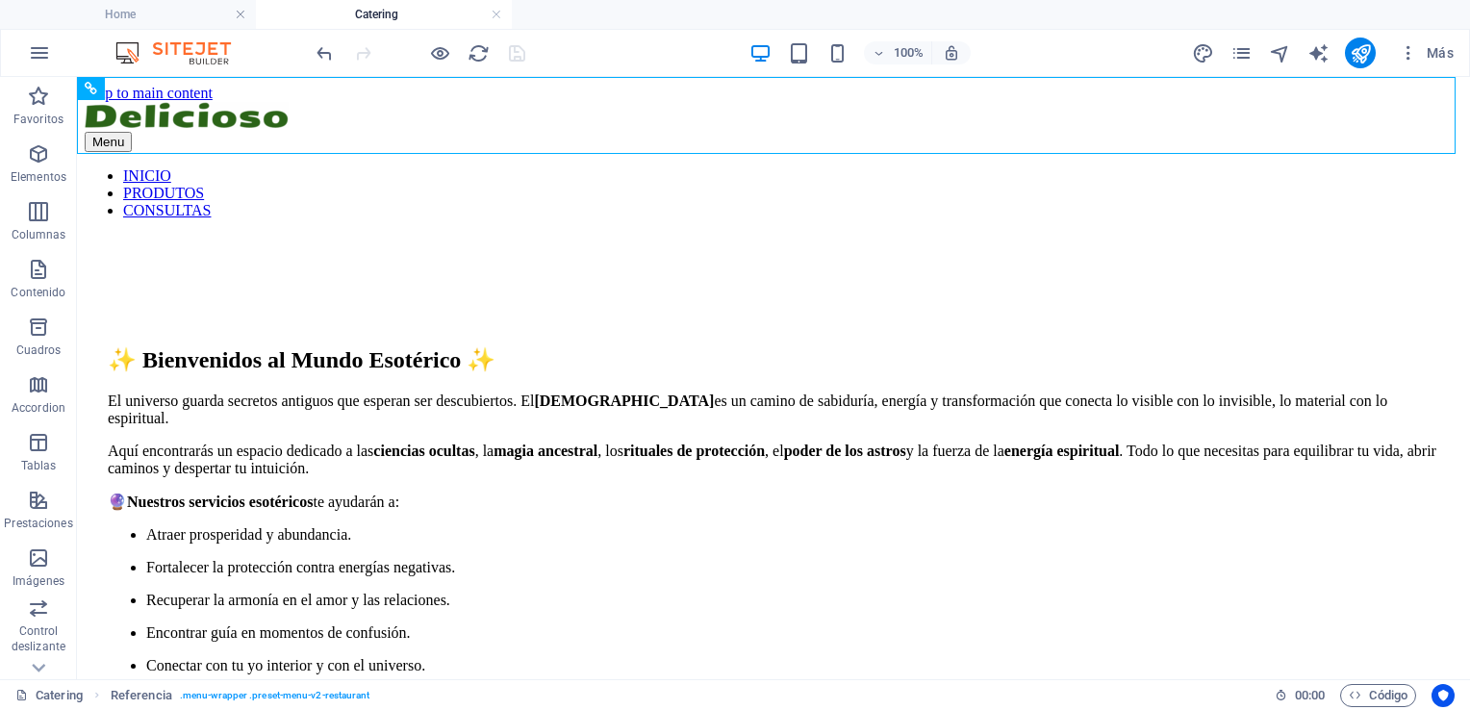
drag, startPoint x: 1454, startPoint y: 127, endPoint x: 1462, endPoint y: 117, distance: 12.9
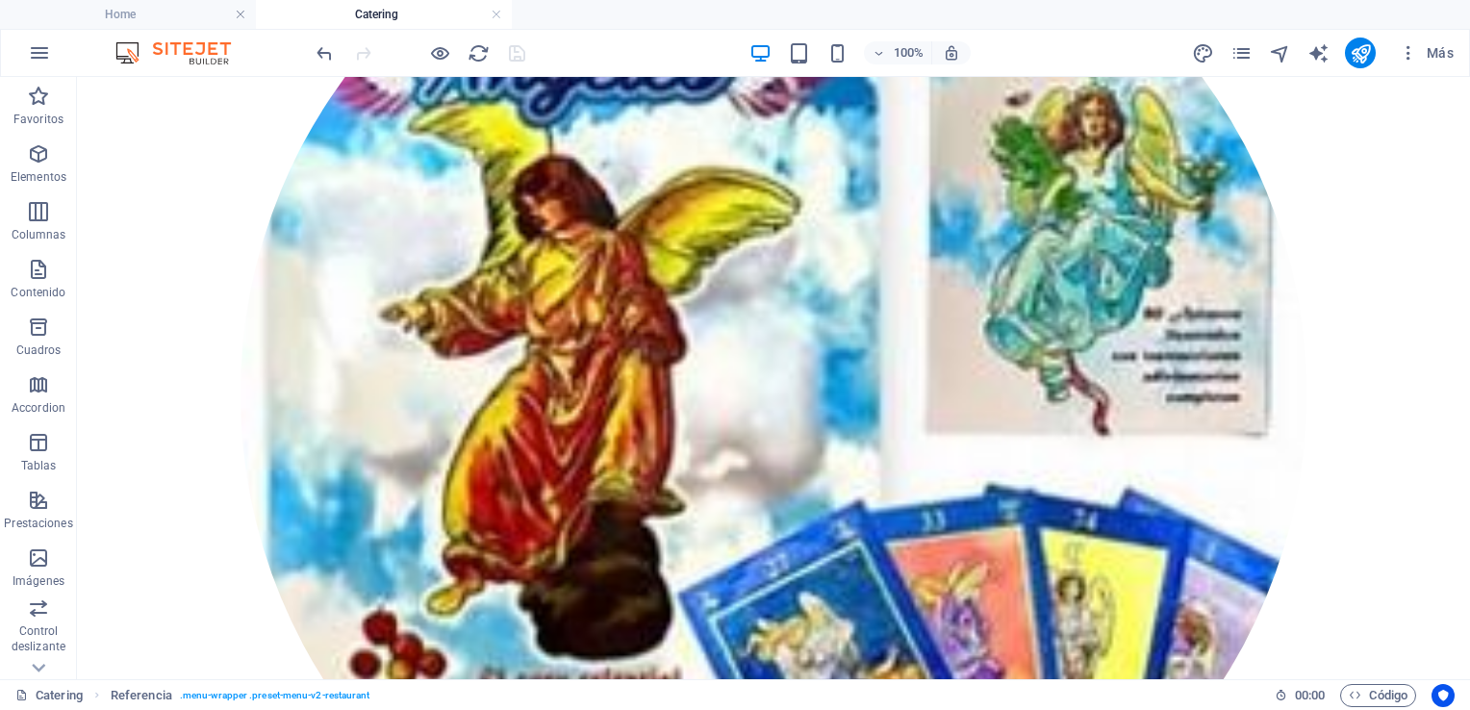
scroll to position [3325, 0]
